Goal: Communication & Community: Answer question/provide support

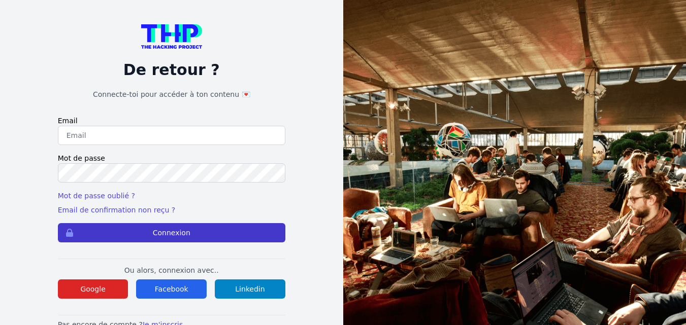
type input "cheyenne.lefranc013@gmail.com"
click at [122, 231] on button "Connexion" at bounding box center [171, 232] width 227 height 19
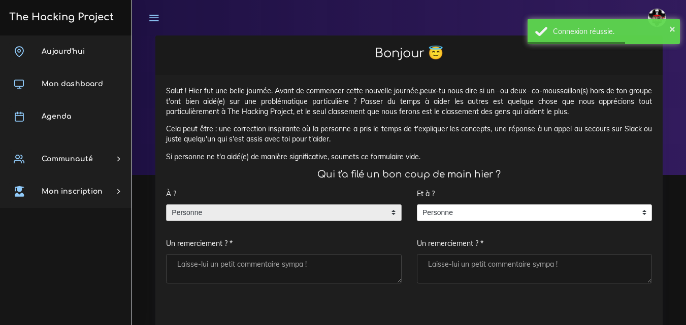
click at [251, 211] on span "Personne" at bounding box center [275, 213] width 219 height 16
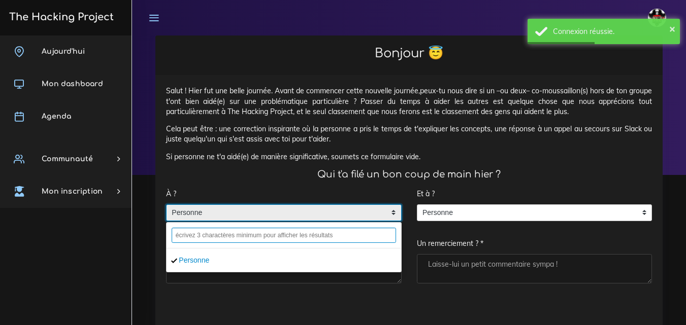
click at [254, 238] on input "text" at bounding box center [284, 235] width 224 height 15
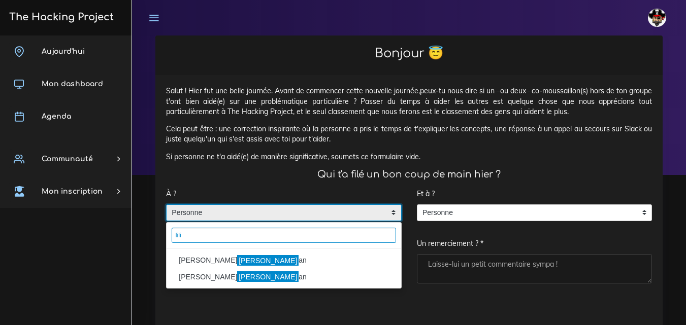
type input "lili"
click at [237, 261] on mark "Lili" at bounding box center [267, 260] width 61 height 11
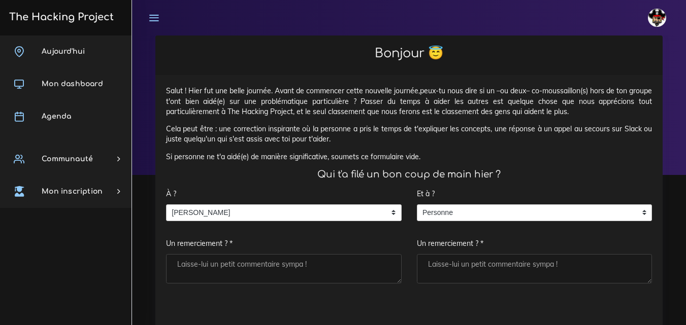
click at [215, 273] on textarea "Un remerciement ? *" at bounding box center [283, 268] width 235 height 29
type textarea "Merci"
click at [479, 267] on textarea "Un remerciement ? *" at bounding box center [534, 268] width 235 height 29
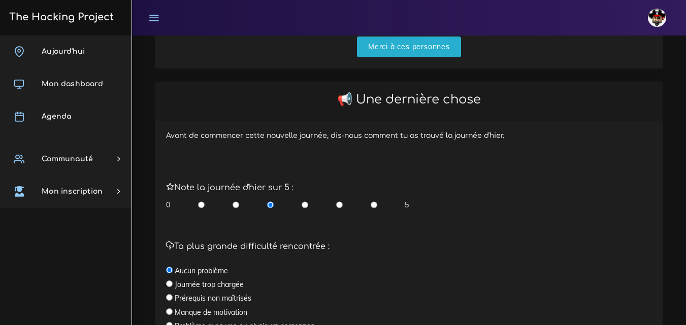
scroll to position [304, 0]
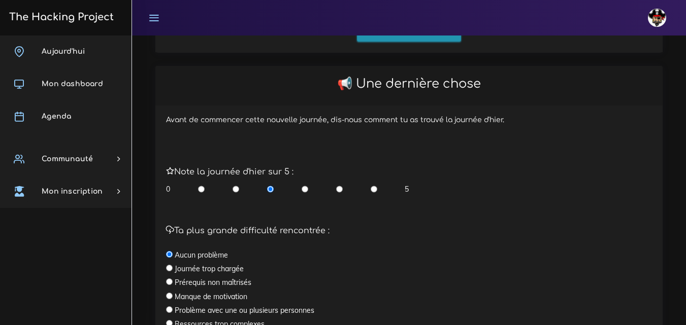
type textarea "."
click at [399, 36] on input "Merci à ces personnes" at bounding box center [409, 31] width 104 height 21
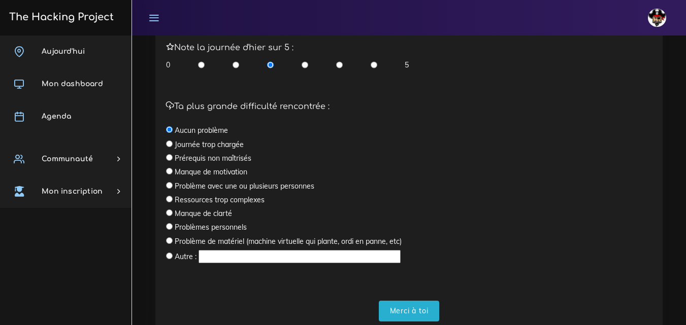
click at [337, 63] on input "radio" at bounding box center [339, 65] width 7 height 10
radio input "true"
click at [410, 316] on input "Merci à toi" at bounding box center [409, 311] width 61 height 21
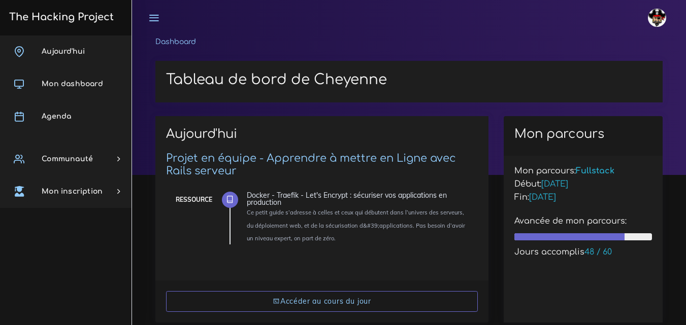
scroll to position [101, 0]
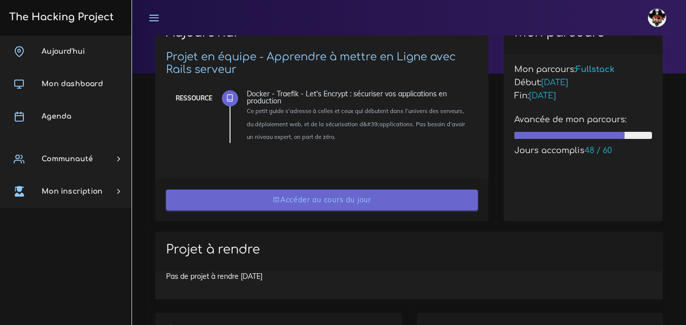
click at [291, 203] on link "Accéder au cours du jour" at bounding box center [322, 200] width 312 height 21
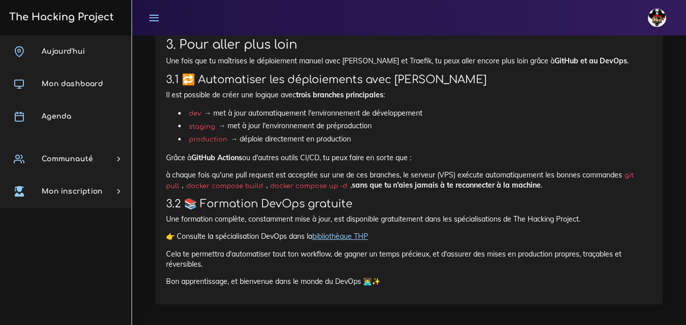
scroll to position [3431, 0]
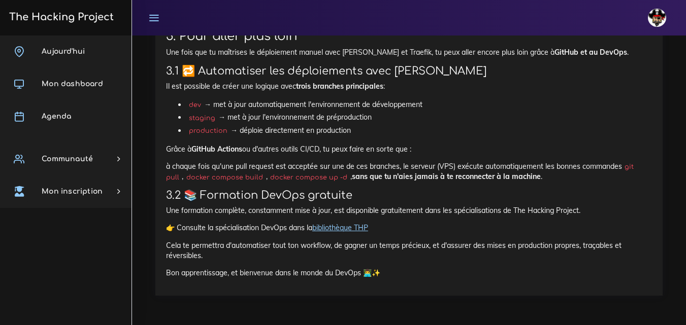
click at [350, 227] on link "bibliothèque THP" at bounding box center [340, 227] width 56 height 9
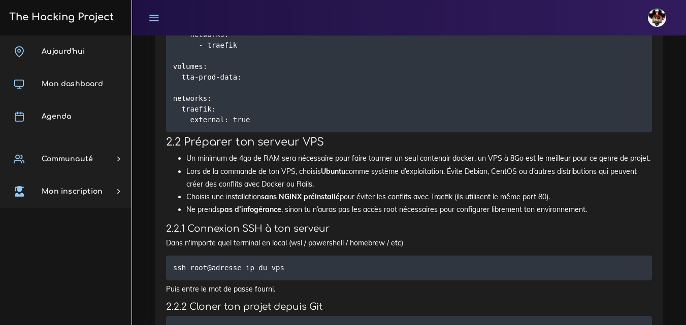
scroll to position [1557, 0]
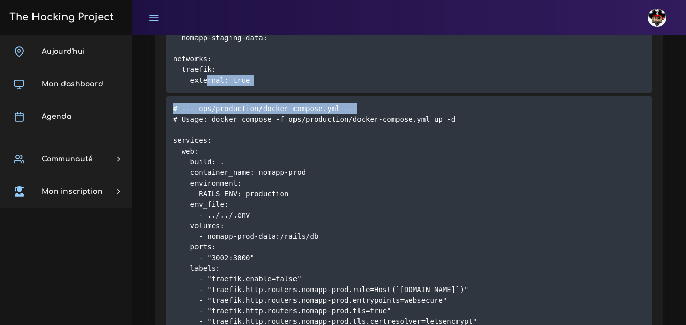
drag, startPoint x: 680, startPoint y: 91, endPoint x: 680, endPoint y: 72, distance: 19.8
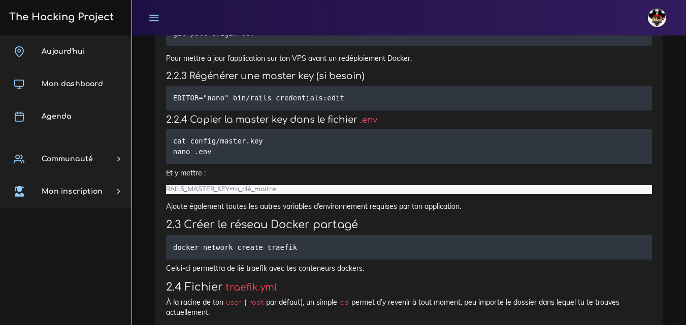
scroll to position [2284, 0]
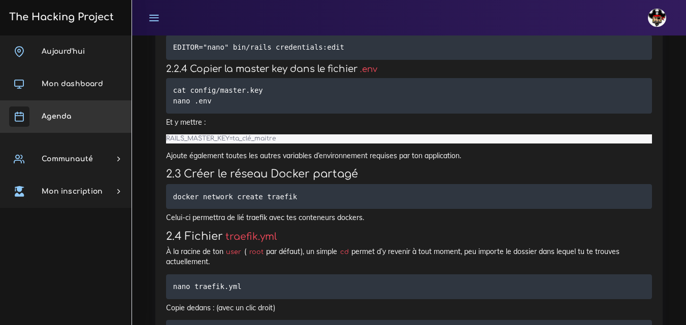
click at [56, 127] on link "Agenda" at bounding box center [65, 116] width 131 height 32
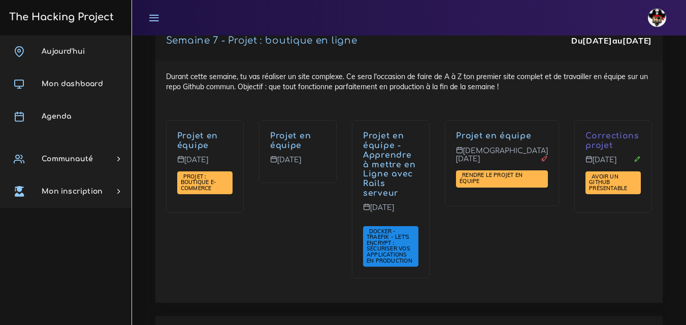
scroll to position [3535, 0]
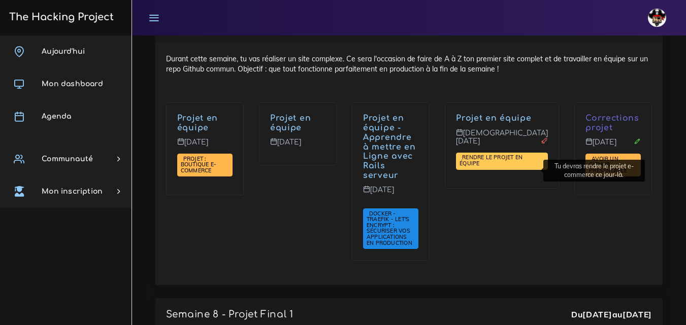
click at [509, 167] on span "Rendre le projet en équipe" at bounding box center [490, 160] width 63 height 13
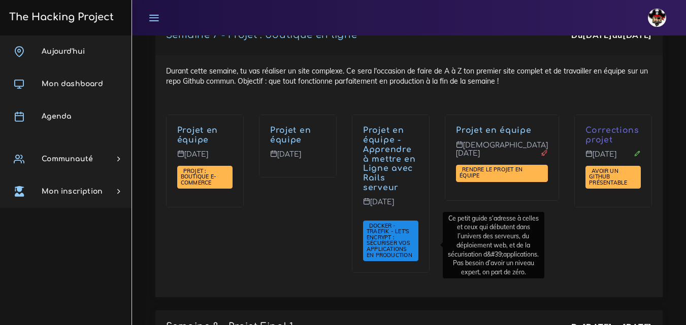
scroll to position [3579, 0]
